Goal: Task Accomplishment & Management: Use online tool/utility

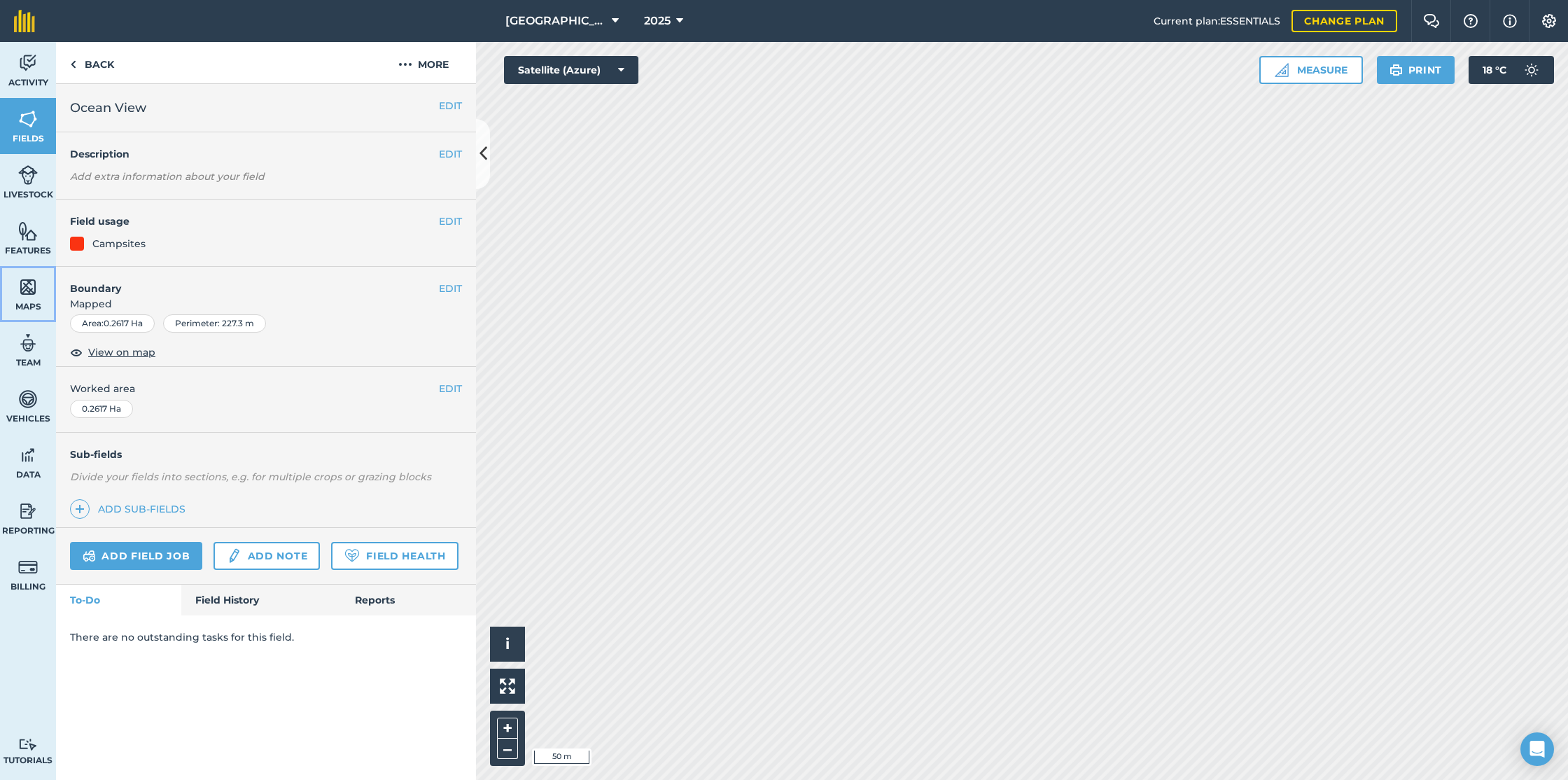
click at [32, 291] on img at bounding box center [27, 287] width 20 height 21
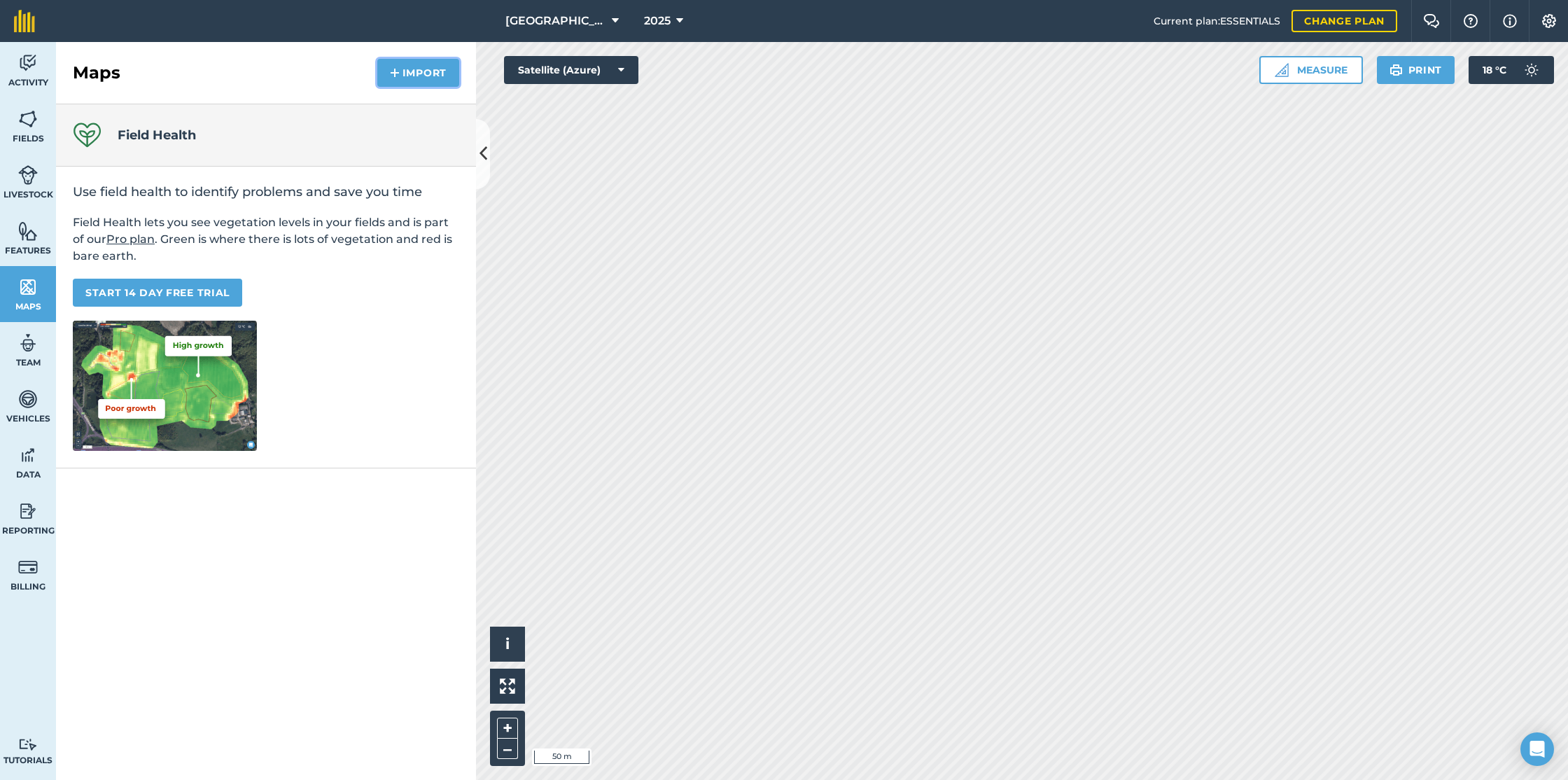
click at [416, 74] on button "Import" at bounding box center [417, 72] width 82 height 28
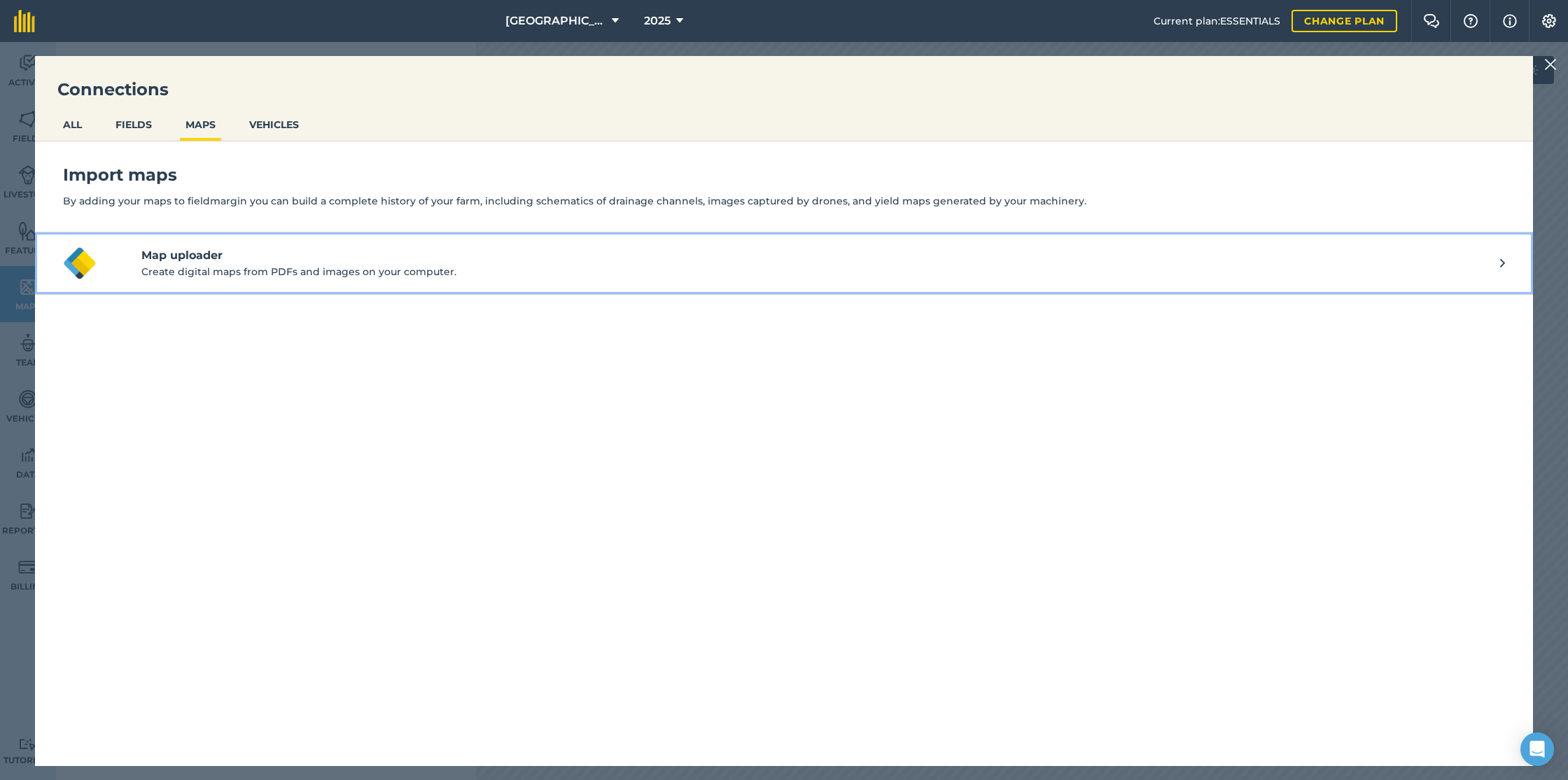
click at [313, 256] on h4 "Map uploader" at bounding box center [821, 256] width 1358 height 17
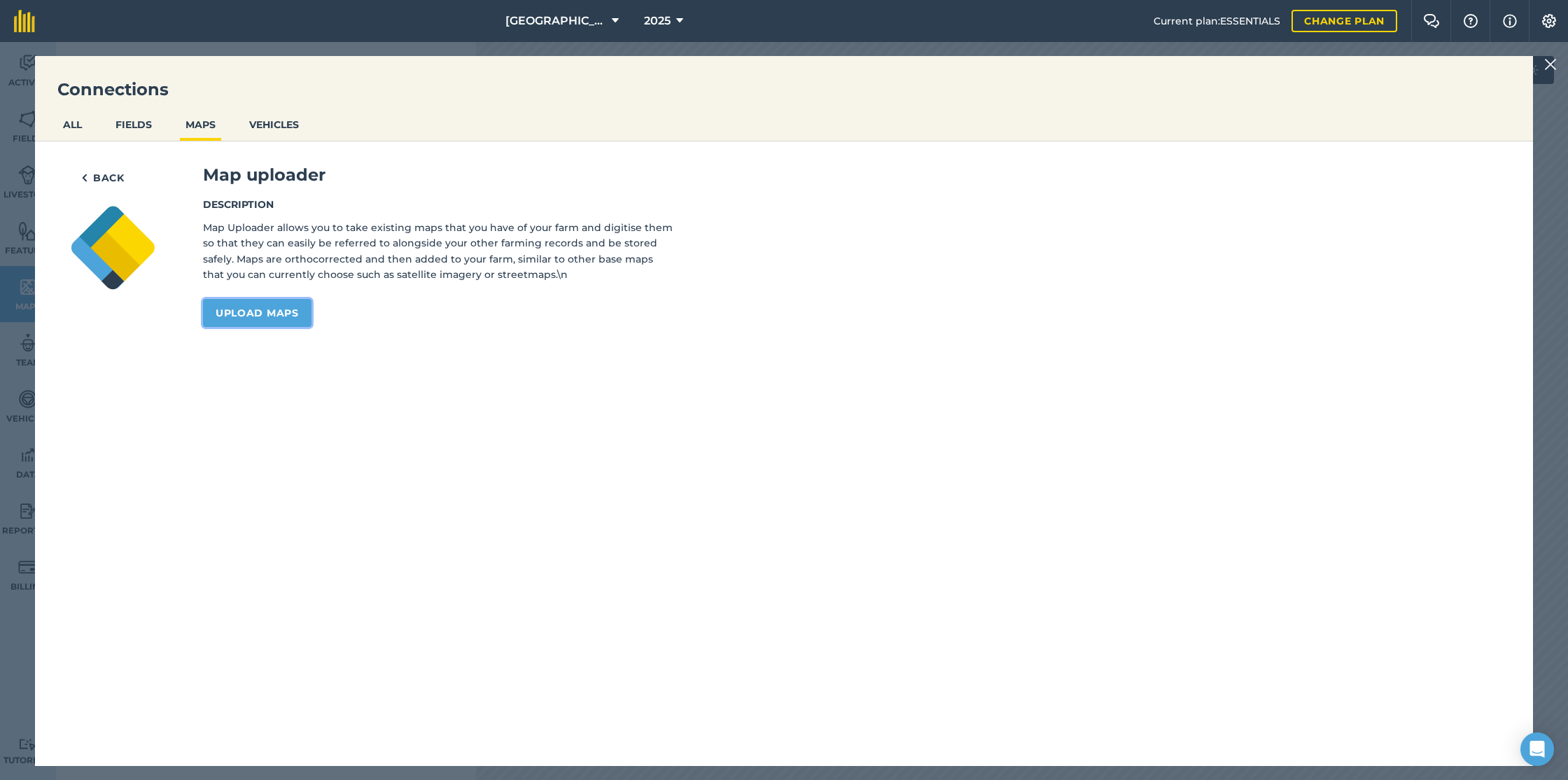
click at [263, 314] on link "Upload maps" at bounding box center [257, 313] width 108 height 28
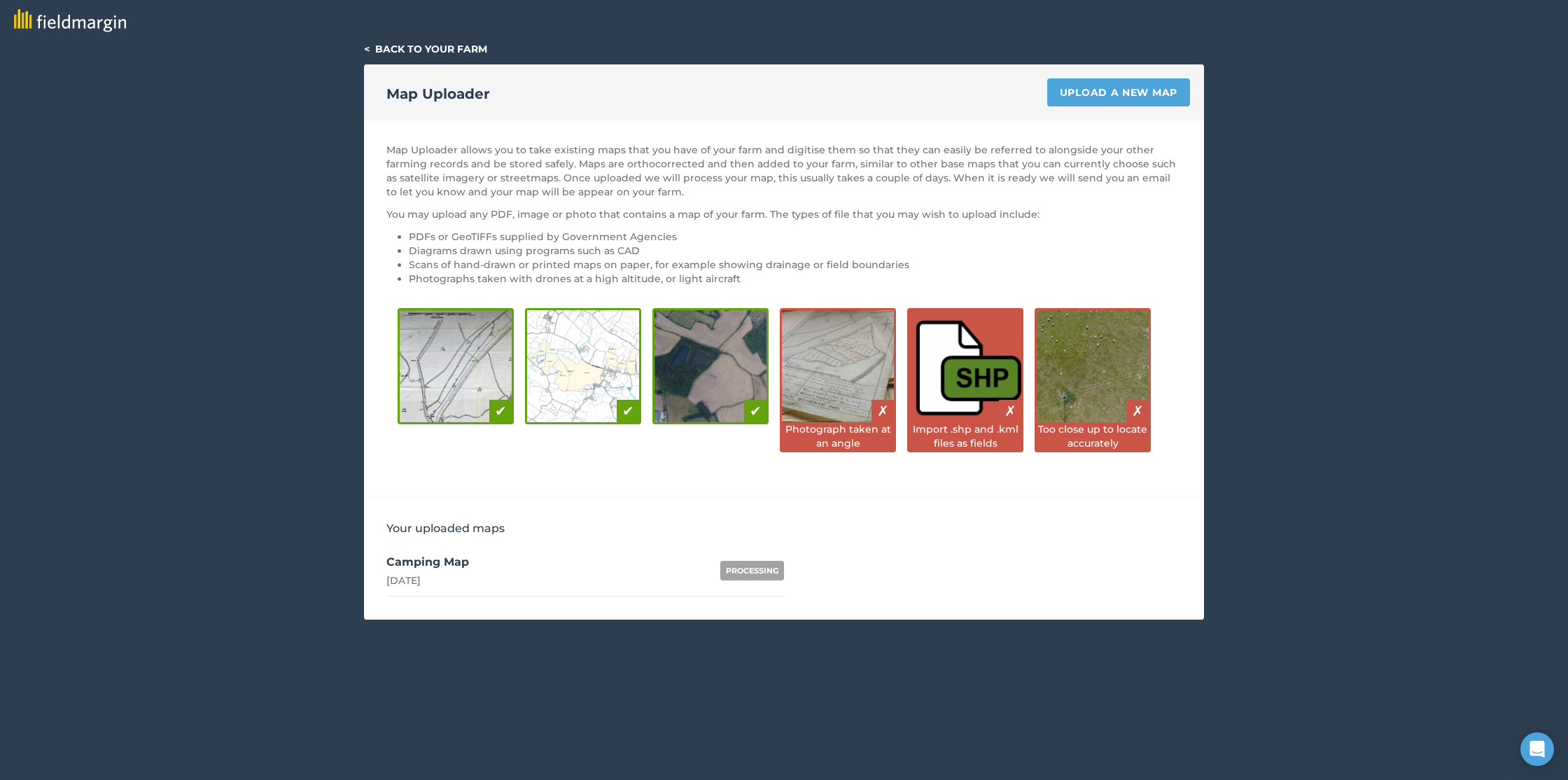
click at [756, 571] on div "PROCESSING" at bounding box center [752, 570] width 64 height 20
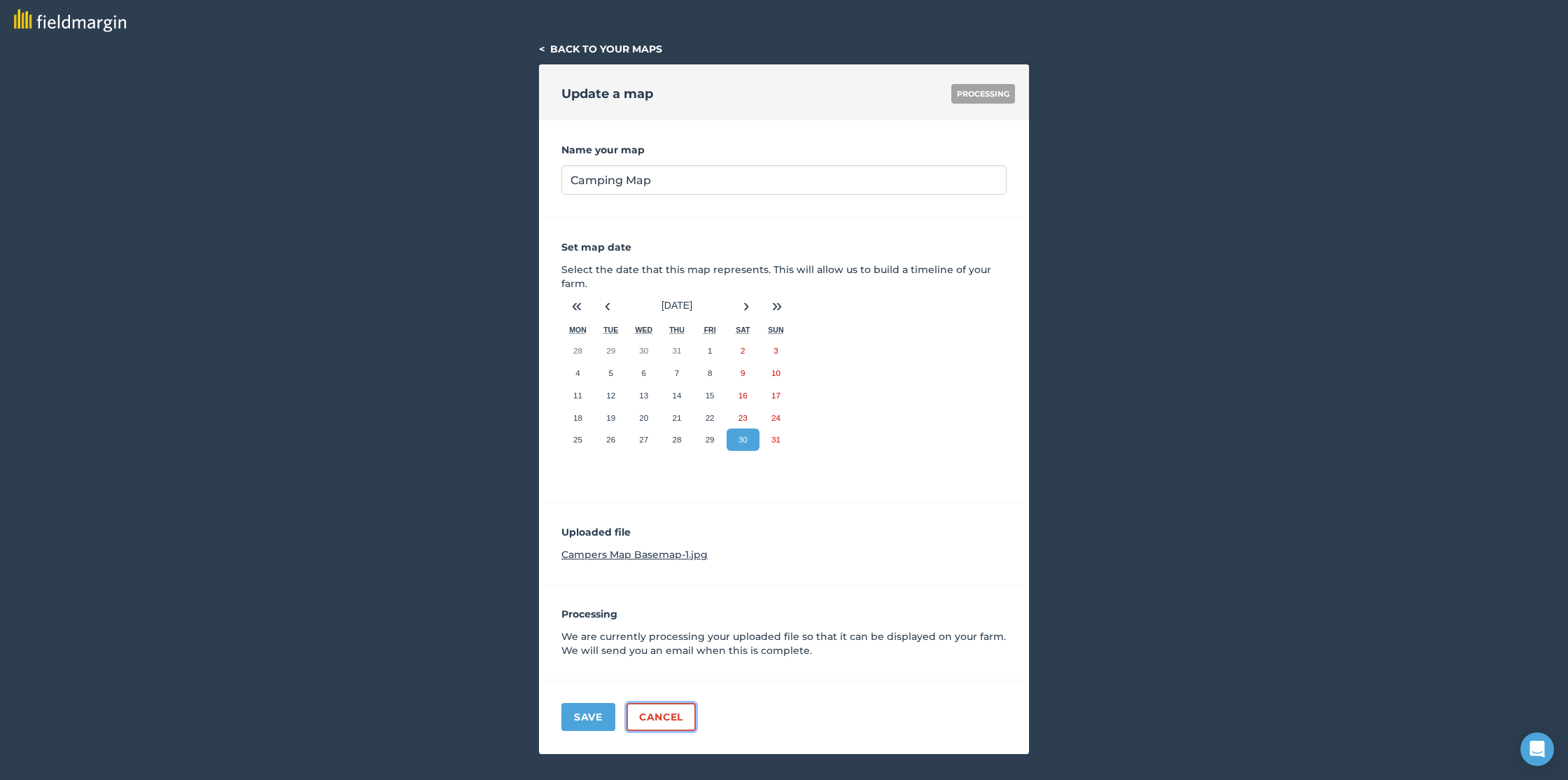
click at [660, 718] on link "Cancel" at bounding box center [661, 716] width 70 height 28
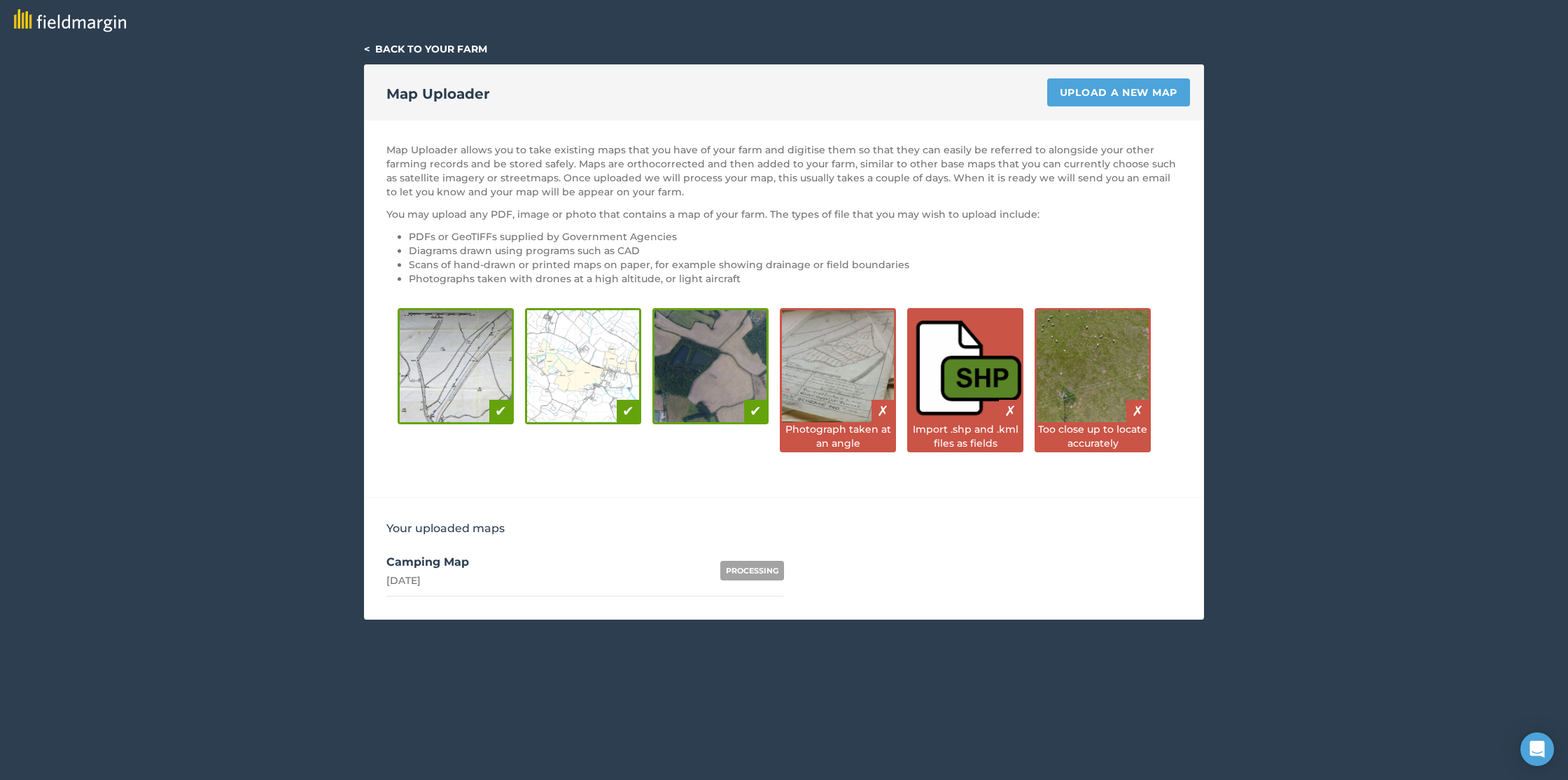
click at [368, 48] on link "< Back to your farm" at bounding box center [425, 49] width 123 height 13
